Goal: Contribute content: Contribute content

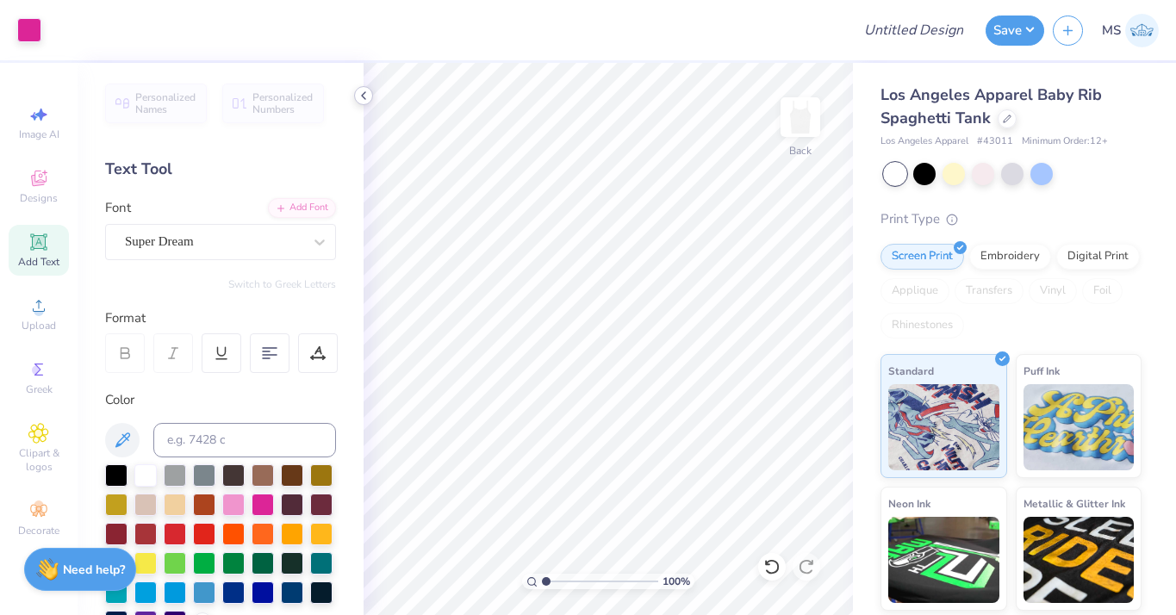
click at [364, 94] on icon at bounding box center [364, 96] width 14 height 14
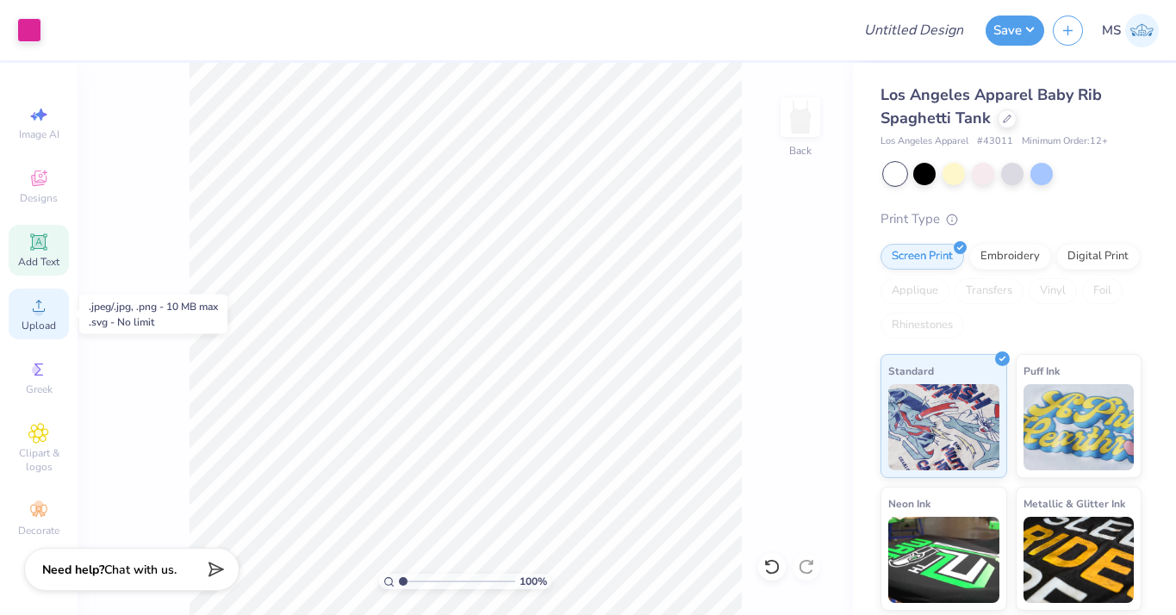
click at [51, 325] on span "Upload" at bounding box center [39, 326] width 34 height 14
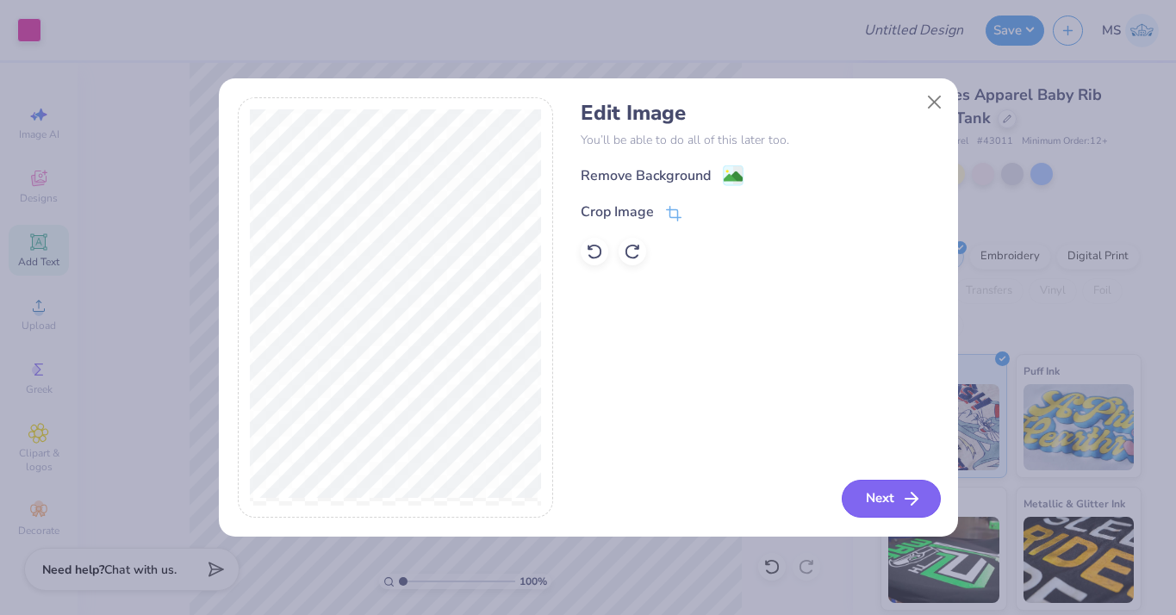
click at [873, 495] on button "Next" at bounding box center [891, 499] width 99 height 38
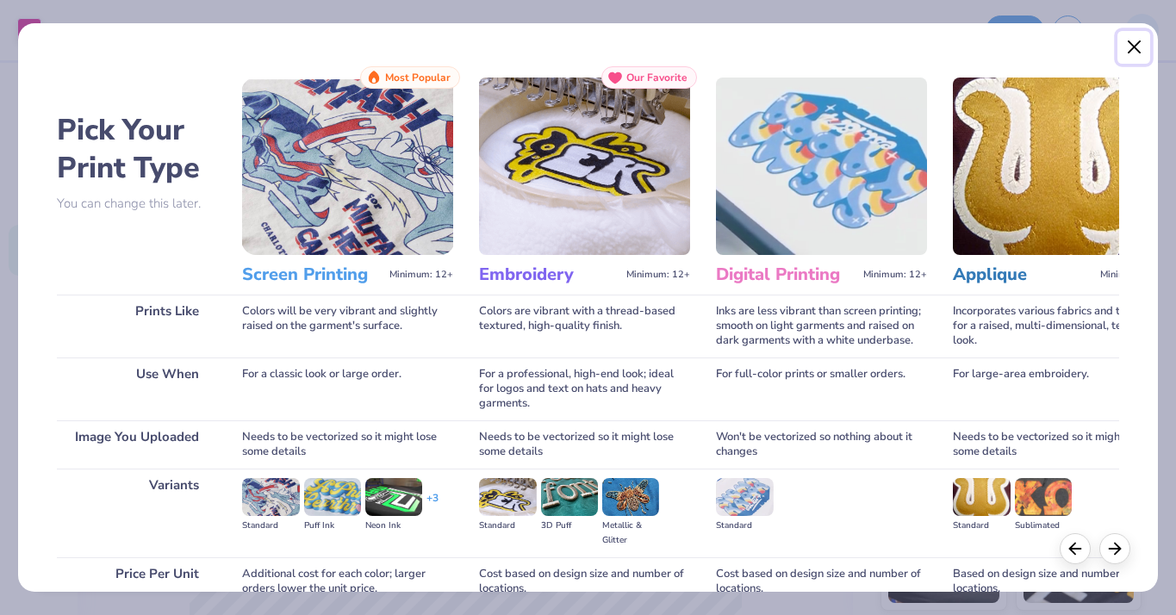
click at [1134, 52] on button "Close" at bounding box center [1133, 47] width 33 height 33
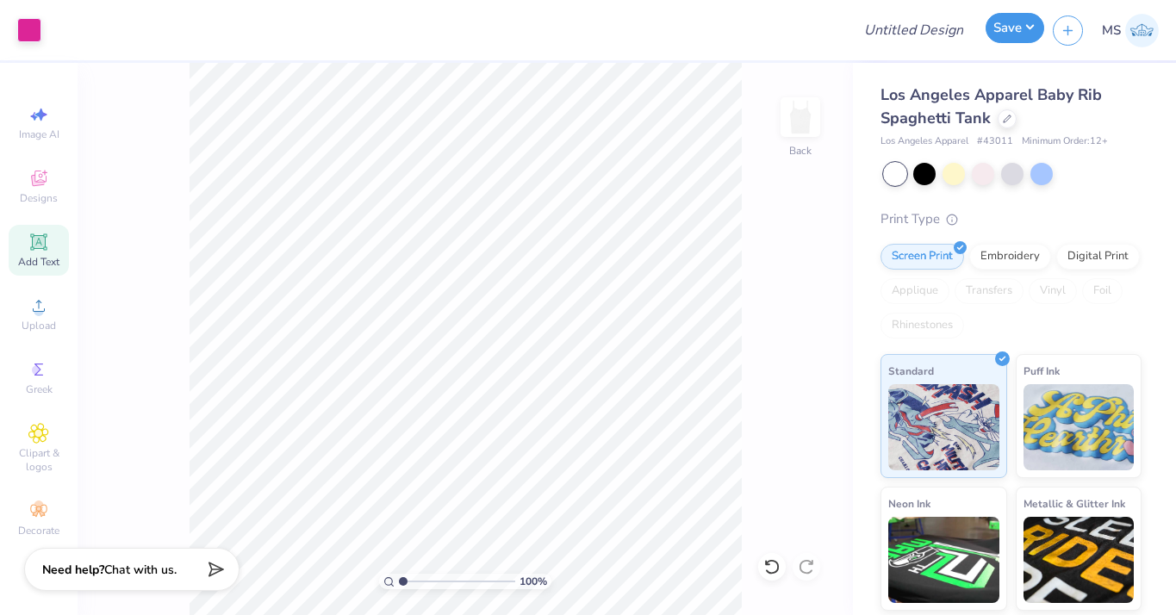
click at [1016, 40] on button "Save" at bounding box center [1015, 28] width 59 height 30
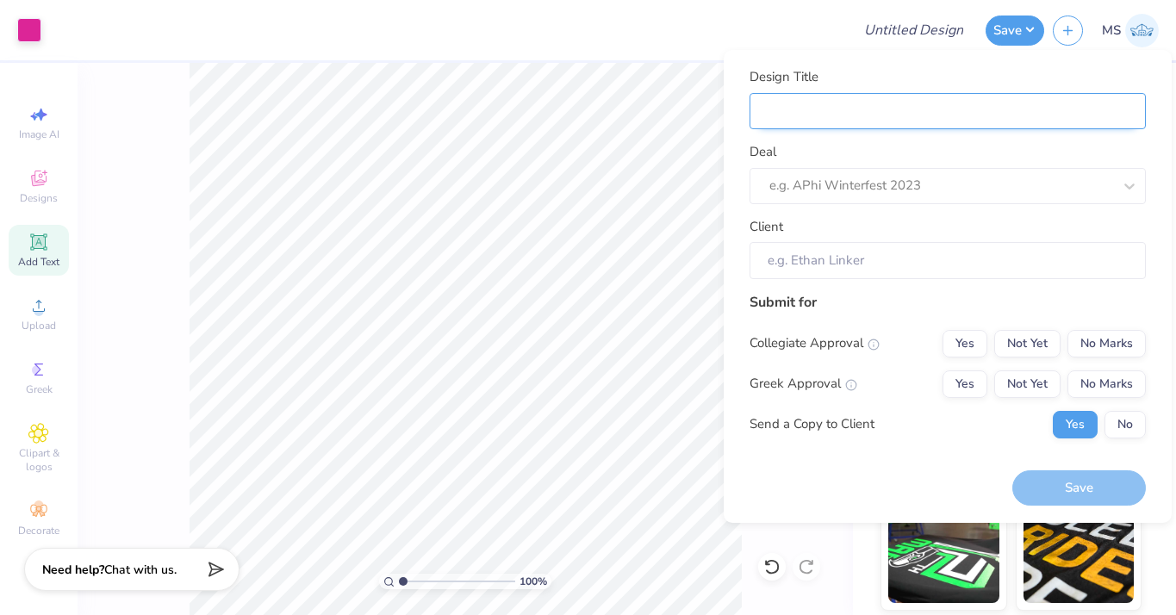
click at [787, 109] on input "Design Title" at bounding box center [948, 111] width 396 height 37
type input "A"
type input "Ap"
type input "Aph"
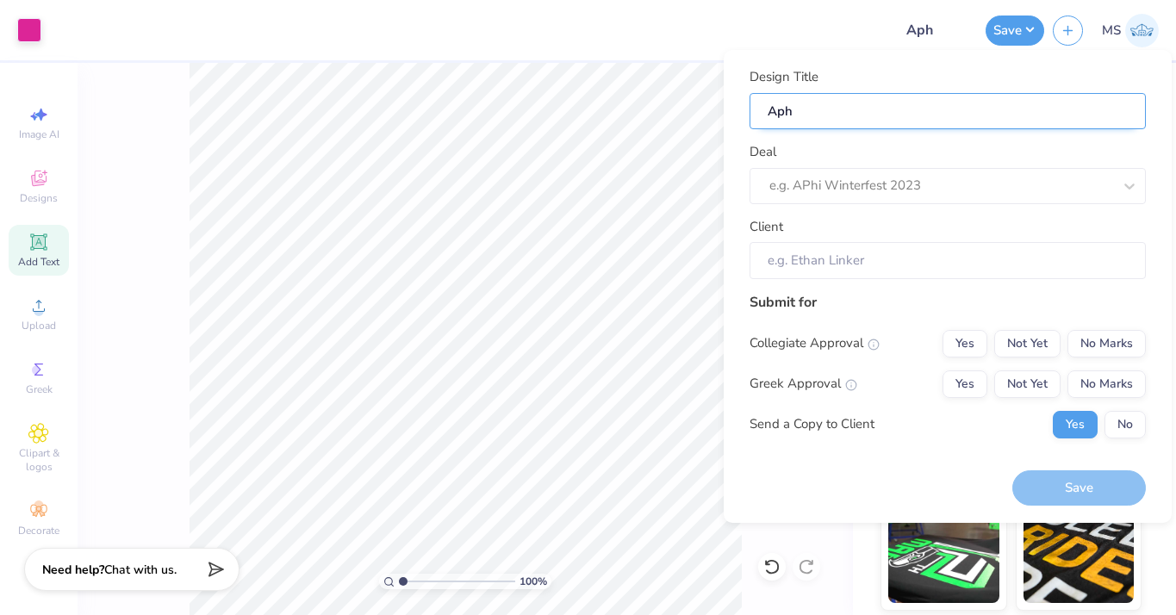
type input "Aphi"
type input "Aphi B"
type input "Aphi Bid"
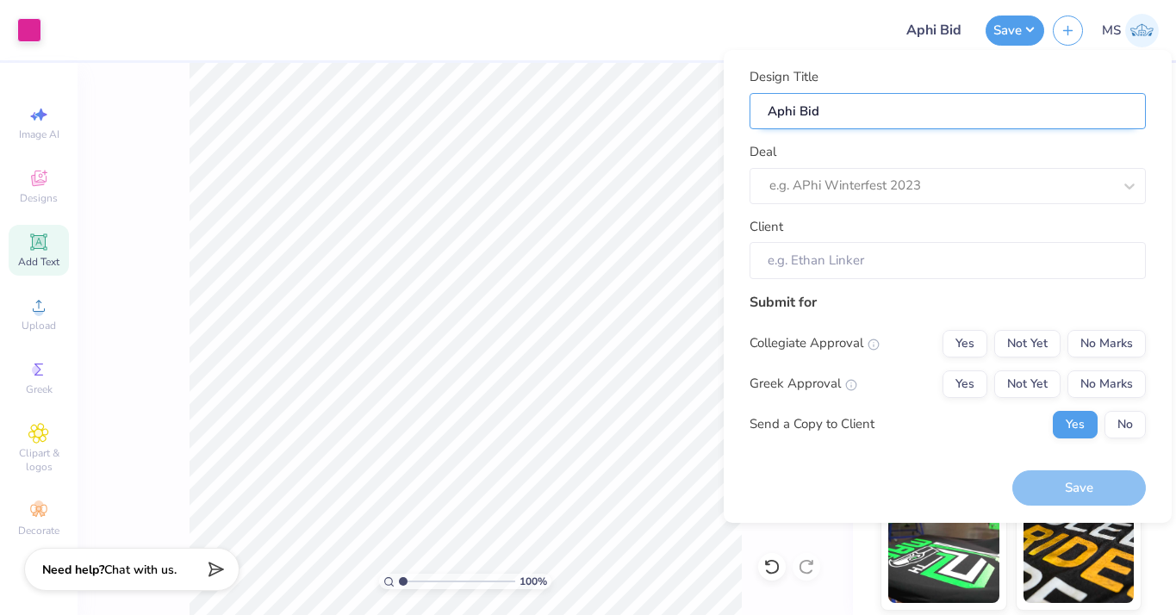
type input "Aphi Bid"
type input "Aphi Bid d"
type input "Aphi Bid da"
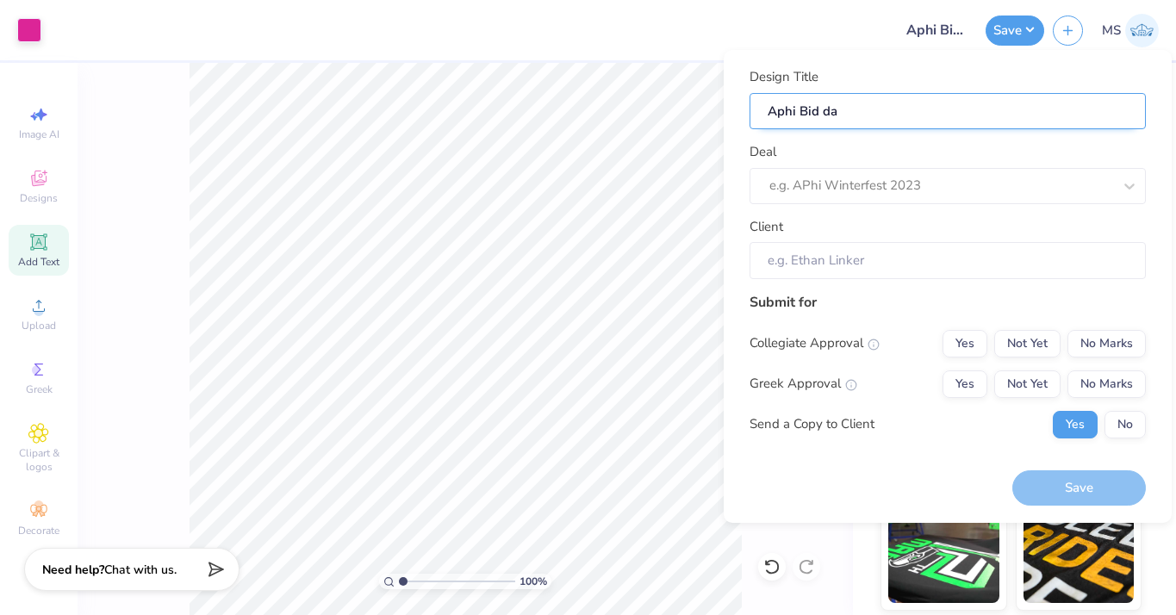
type input "Aphi Bid day"
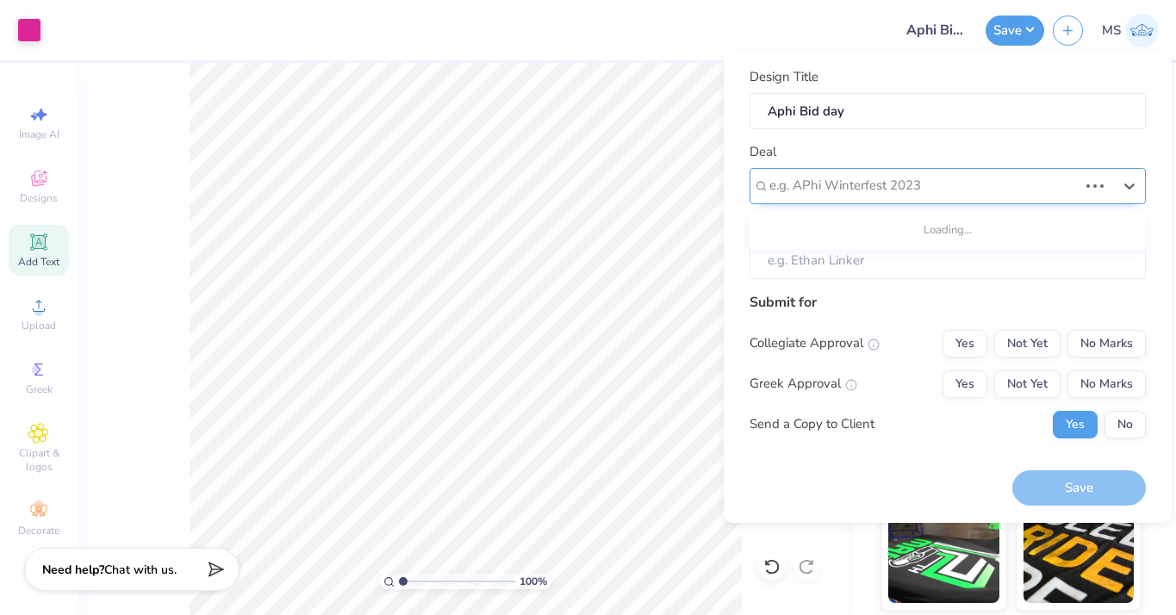
click at [858, 171] on div "e.g. APhi Winterfest 2023" at bounding box center [948, 186] width 396 height 36
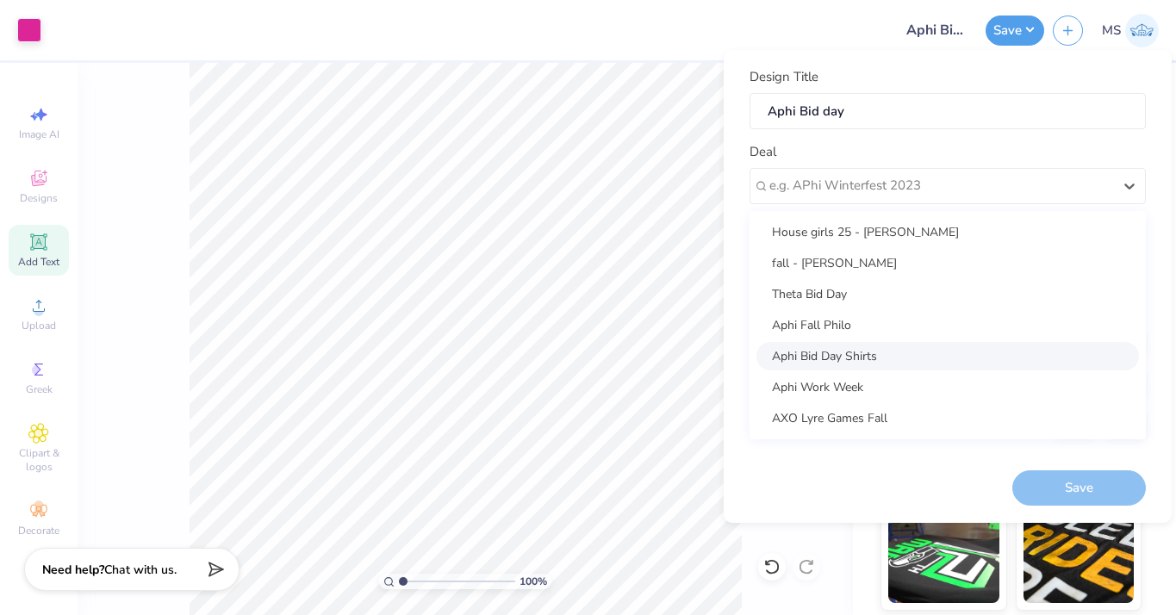
click at [862, 366] on div "Aphi Bid Day Shirts" at bounding box center [947, 356] width 383 height 28
type input "[PERSON_NAME]"
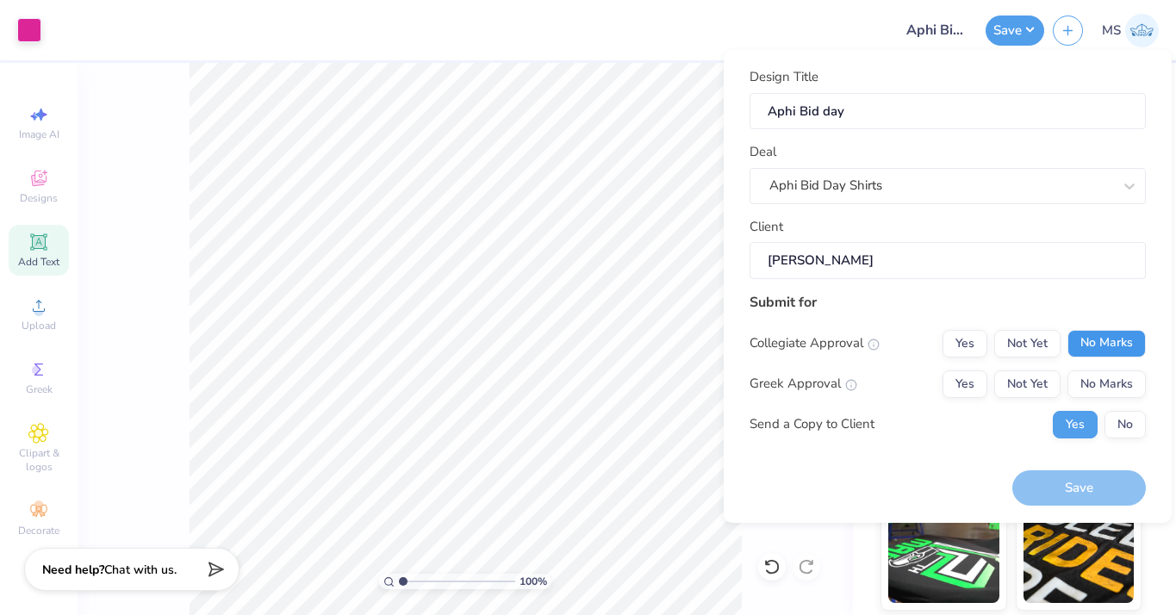
click at [1116, 337] on button "No Marks" at bounding box center [1107, 344] width 78 height 28
click at [1115, 395] on button "No Marks" at bounding box center [1107, 384] width 78 height 28
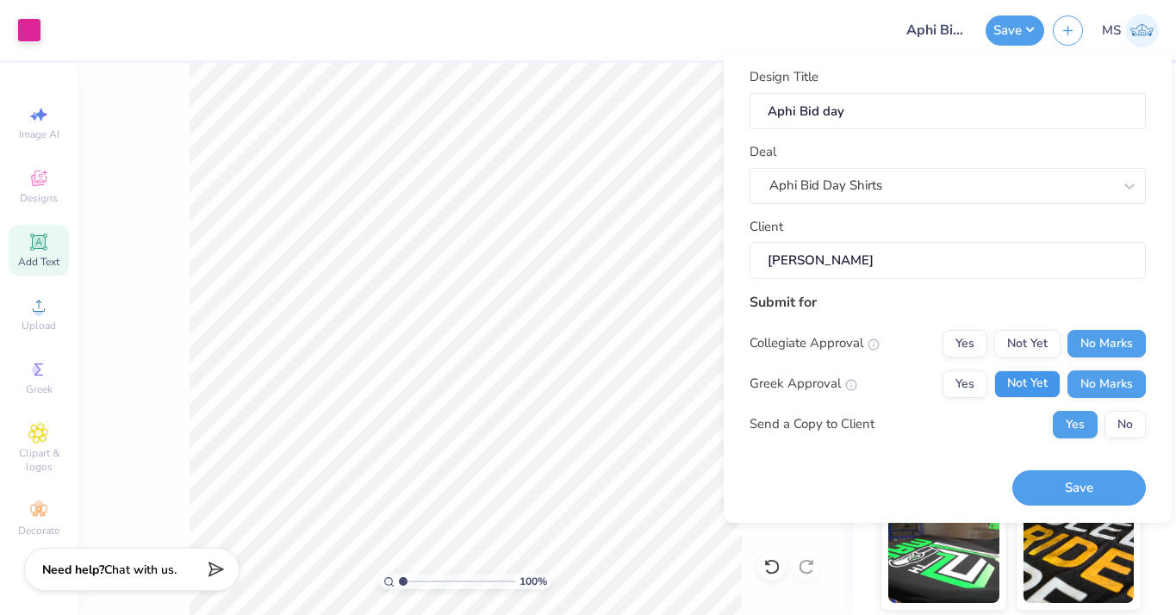
click at [1029, 387] on button "Not Yet" at bounding box center [1027, 384] width 66 height 28
click at [1138, 426] on button "No" at bounding box center [1125, 425] width 41 height 28
click at [1107, 484] on button "Save" at bounding box center [1079, 487] width 134 height 35
